Goal: Find specific page/section: Find specific page/section

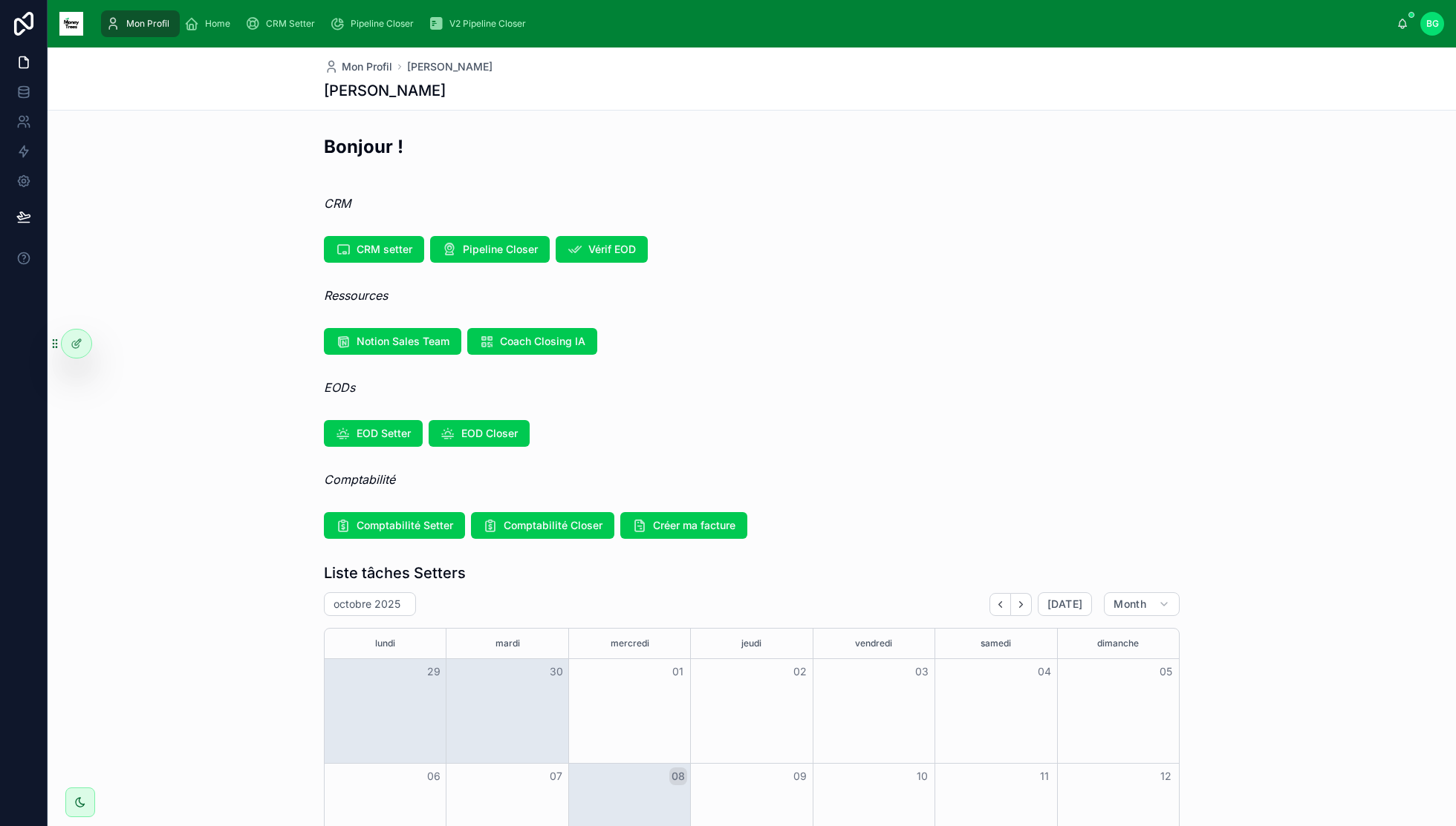
click at [223, 23] on span "Home" at bounding box center [218, 23] width 25 height 12
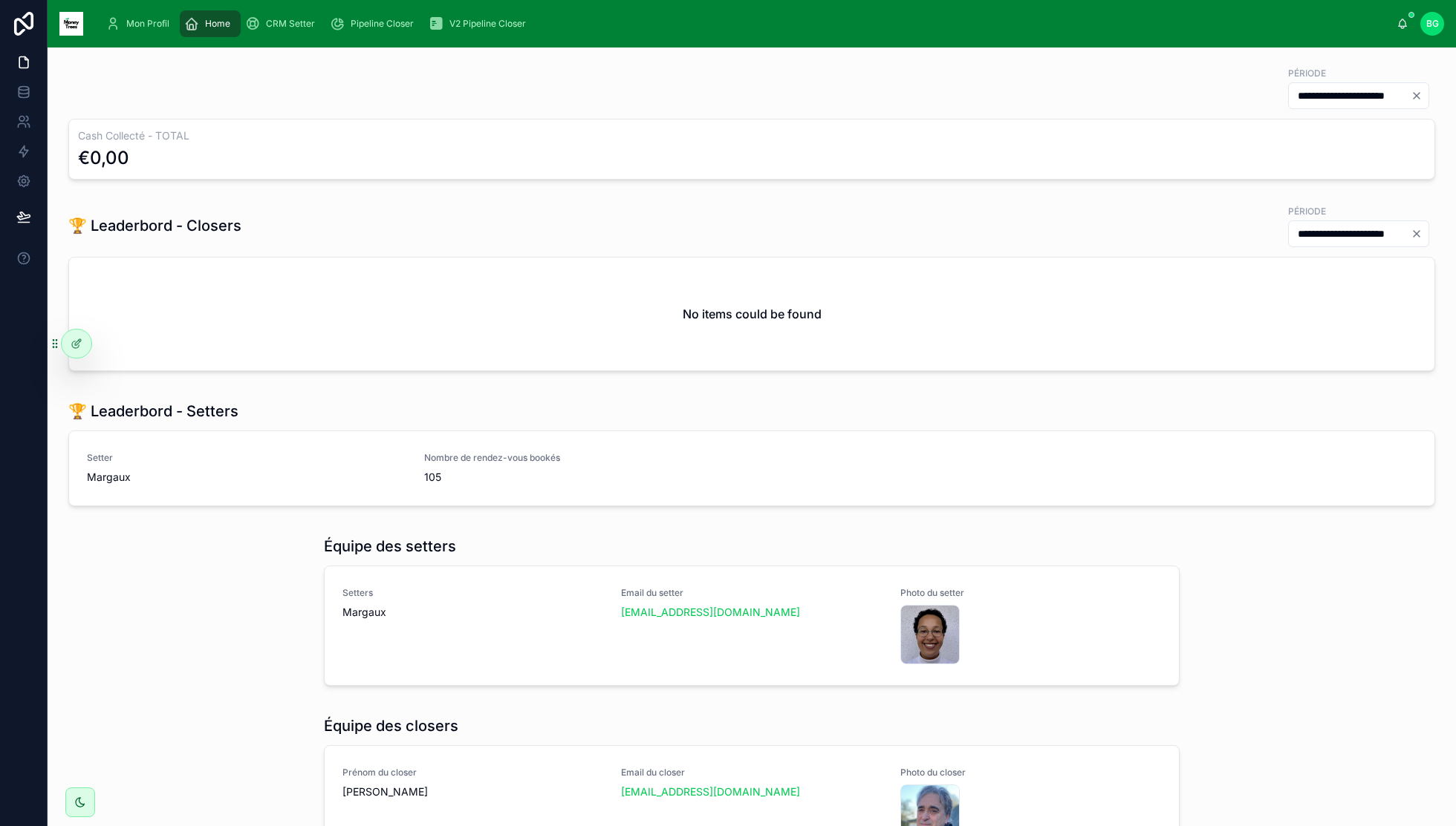
click at [148, 21] on span "Mon Profil" at bounding box center [148, 23] width 43 height 12
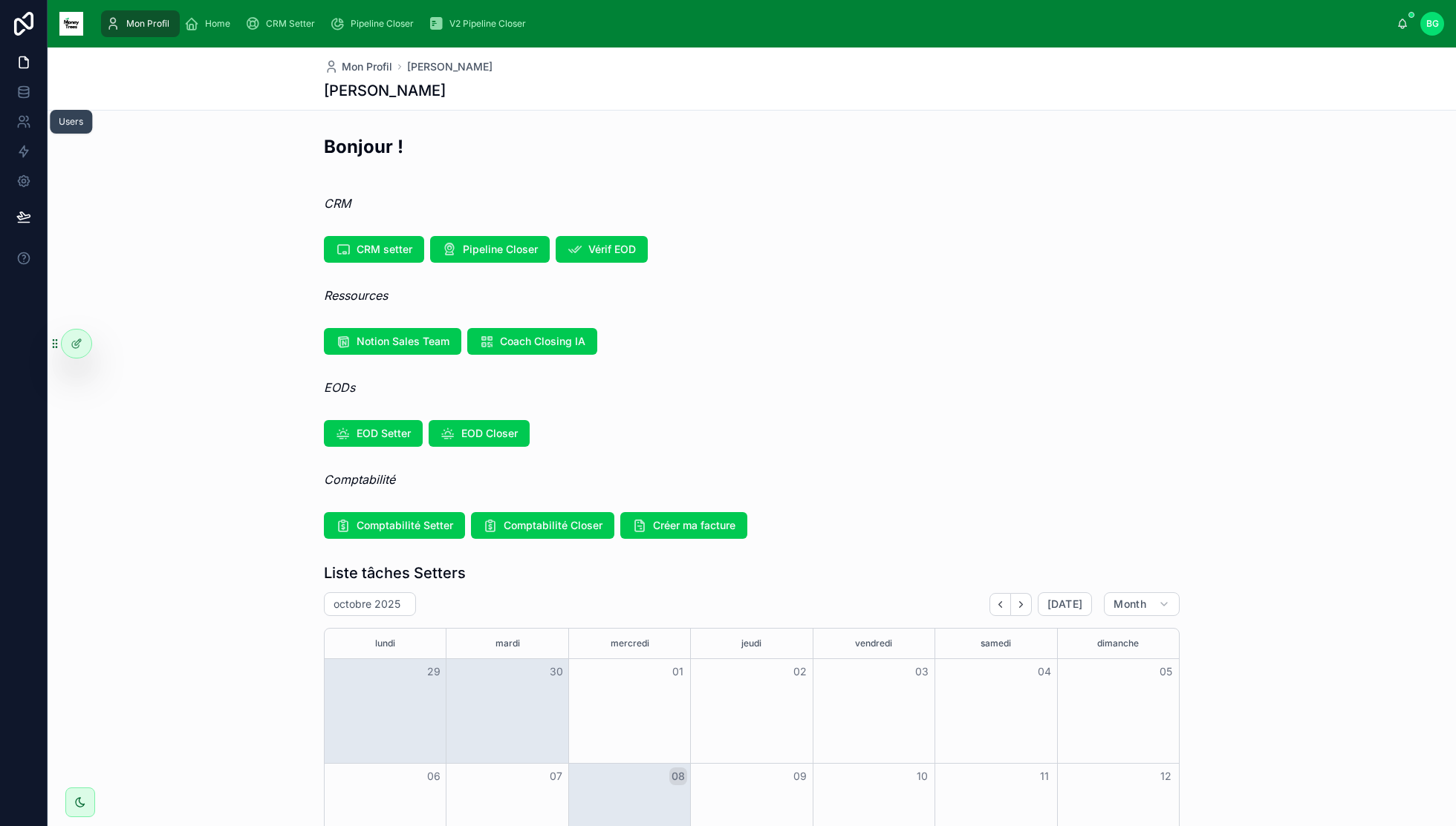
click at [28, 129] on link at bounding box center [23, 121] width 47 height 30
